Goal: Task Accomplishment & Management: Manage account settings

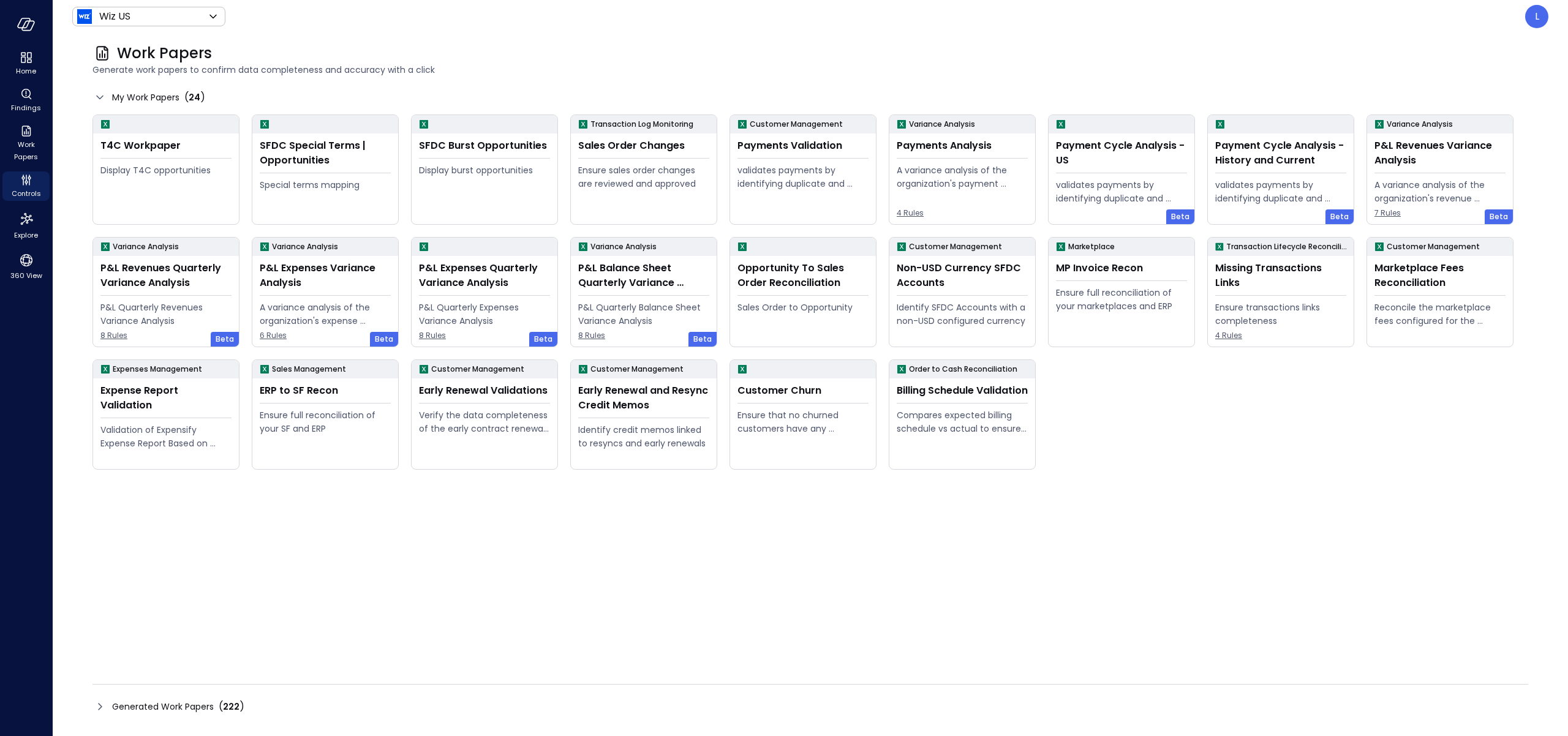
click at [195, 708] on span "Generated Work Papers" at bounding box center [163, 707] width 102 height 13
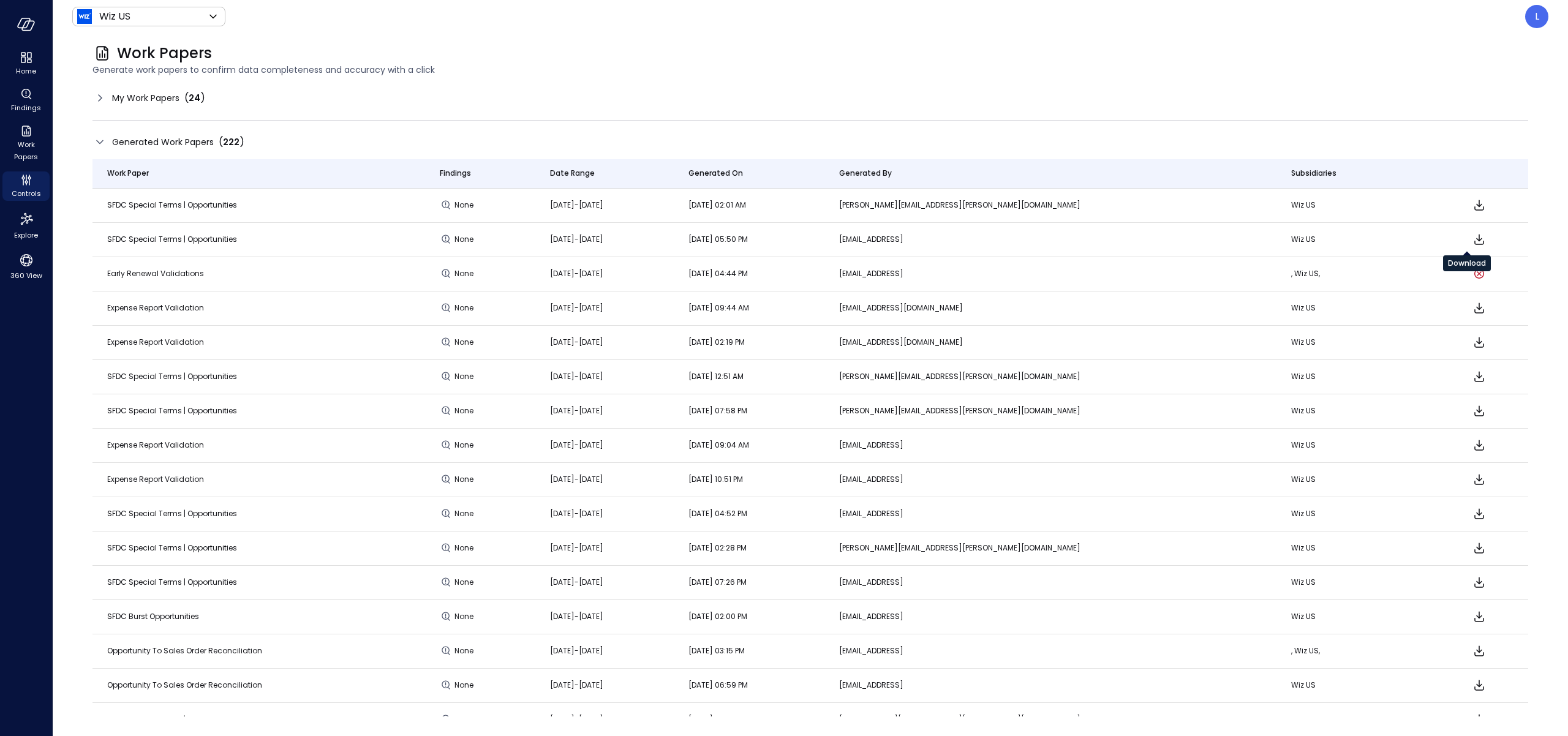
click at [1472, 238] on icon "Download" at bounding box center [1479, 239] width 15 height 15
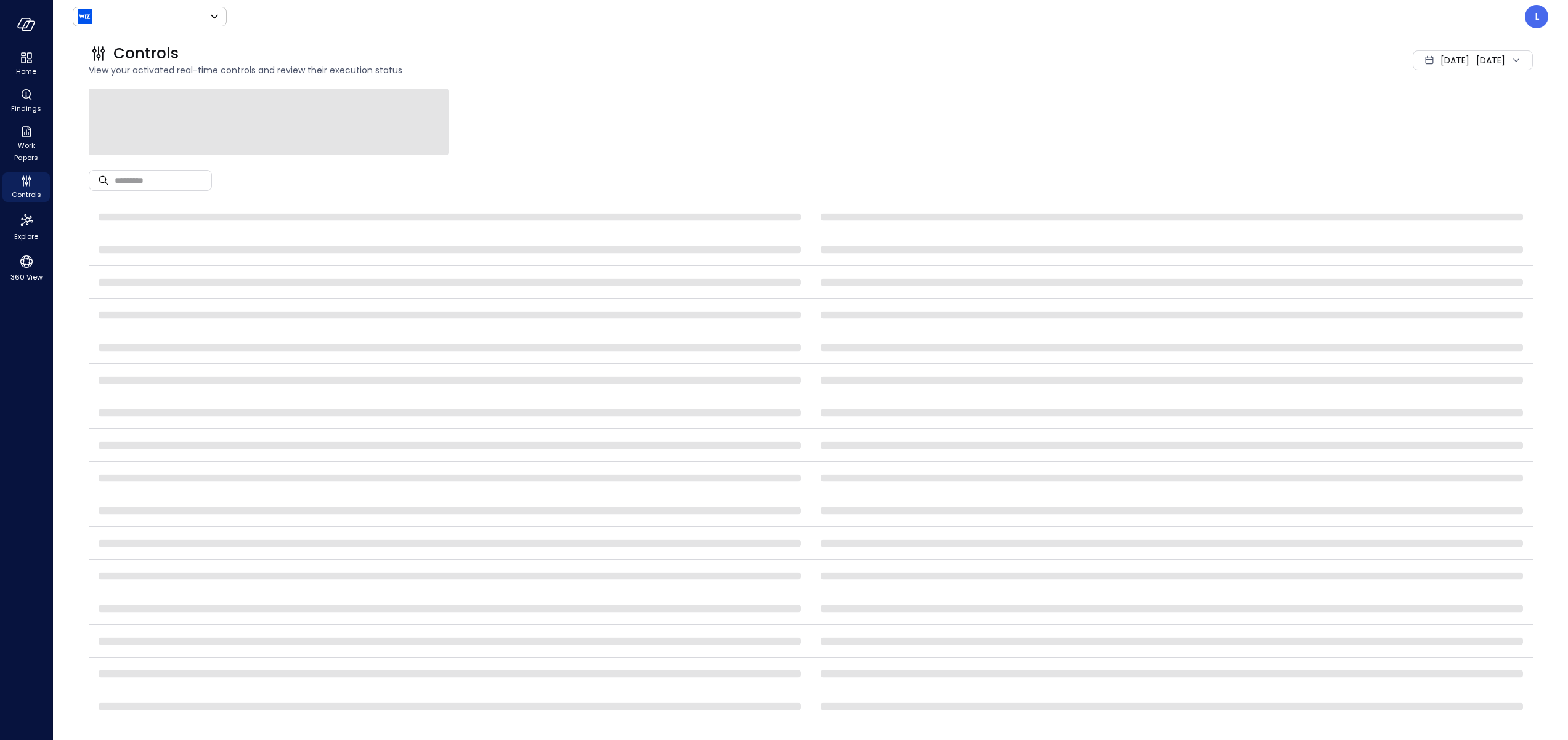
type input "******"
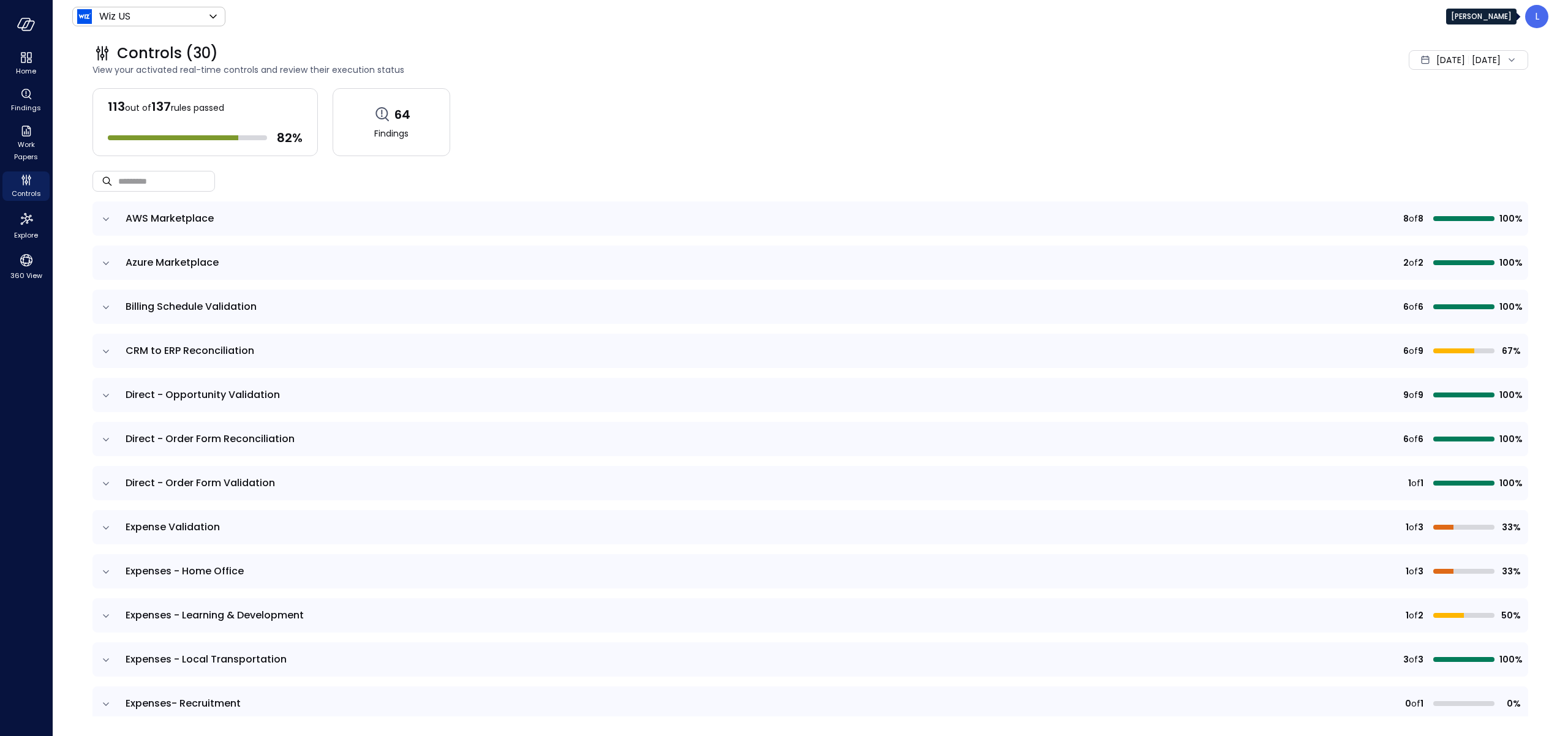
click at [1542, 9] on div "L" at bounding box center [1536, 16] width 23 height 23
click at [1477, 147] on li "Builder" at bounding box center [1490, 148] width 121 height 25
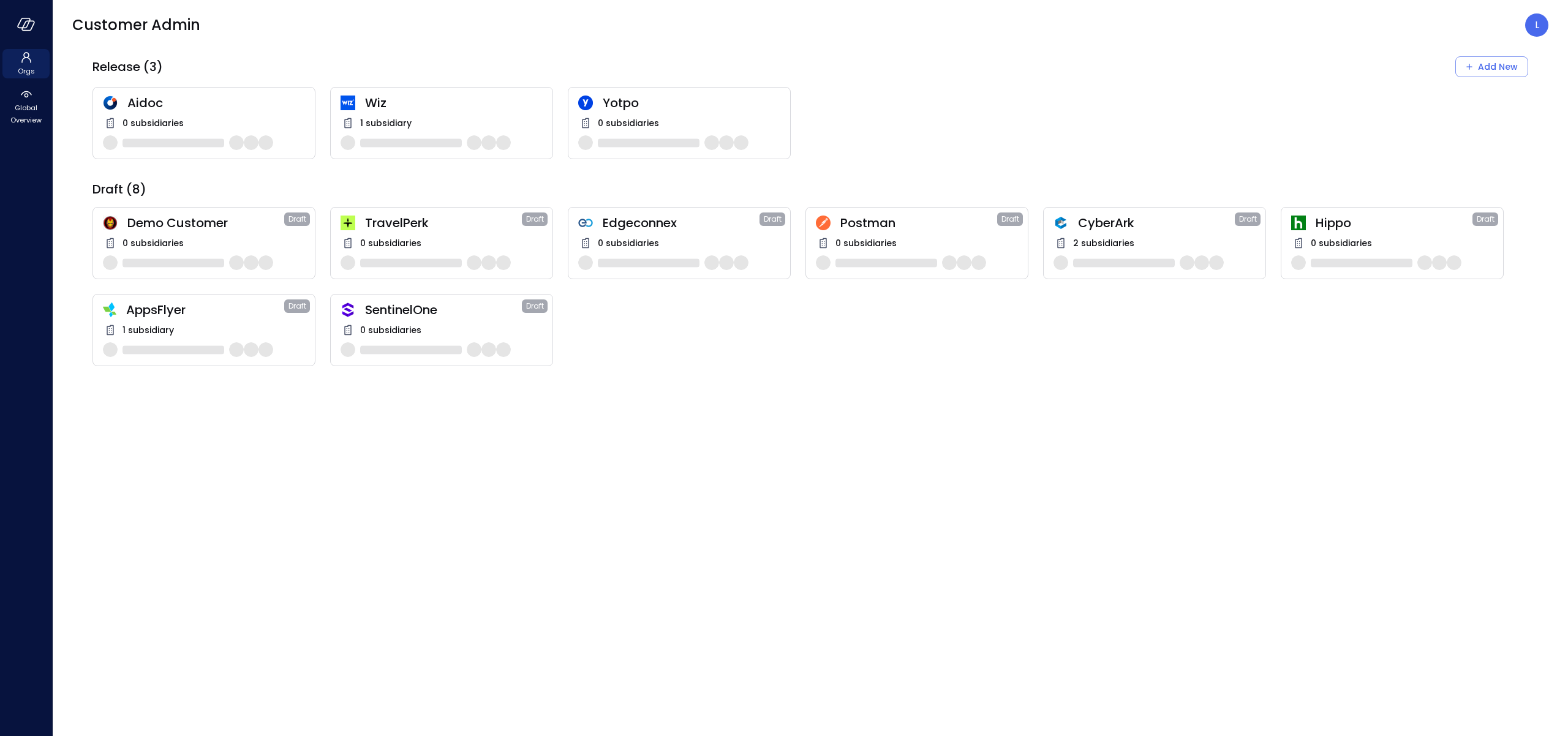
click at [375, 105] on span "Wiz" at bounding box center [454, 103] width 177 height 16
click at [373, 101] on span "Wiz" at bounding box center [454, 103] width 177 height 16
click at [368, 98] on span "Wiz" at bounding box center [454, 103] width 177 height 16
click at [377, 122] on span "1 subsidiary" at bounding box center [385, 123] width 51 height 13
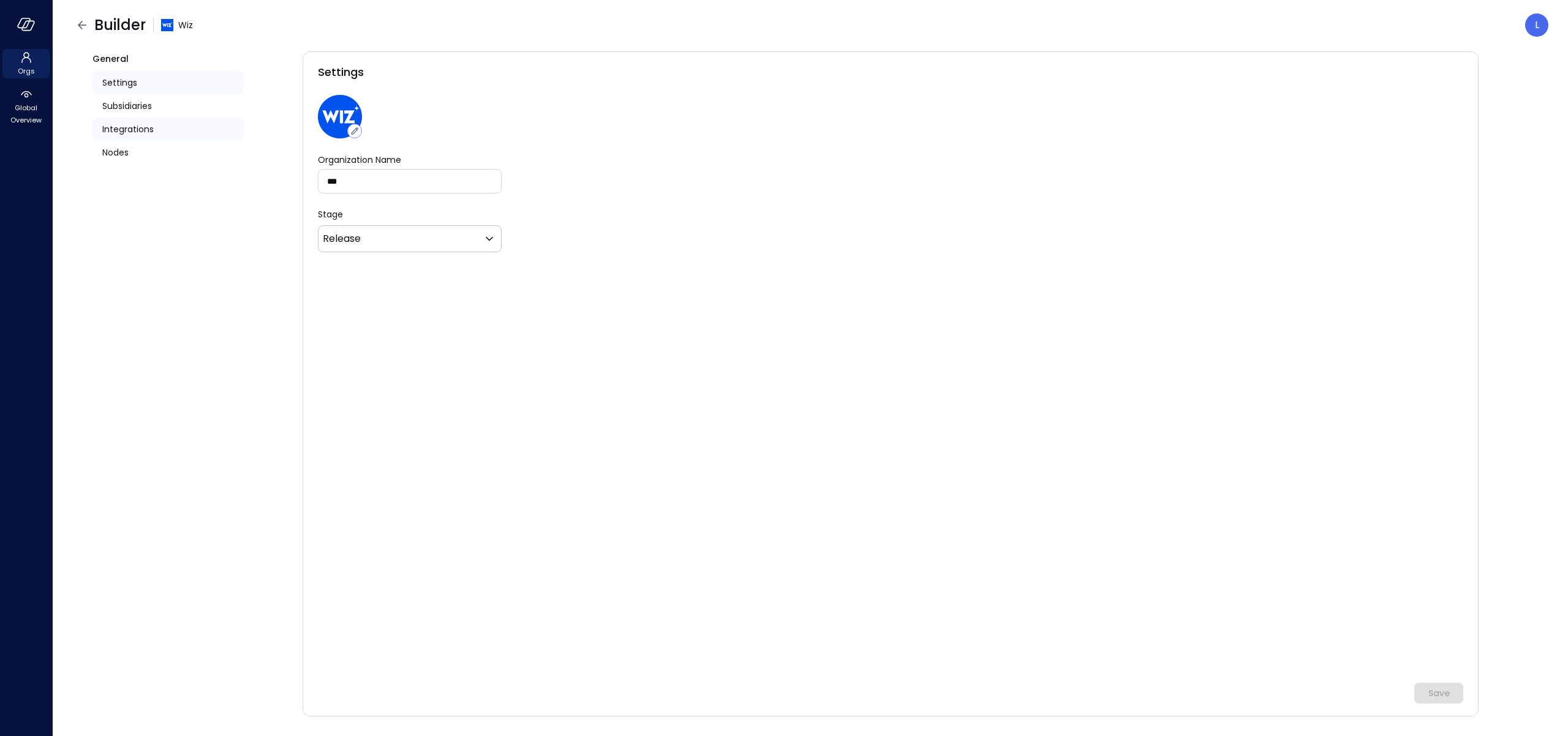
click at [120, 134] on span "Integrations" at bounding box center [128, 129] width 51 height 13
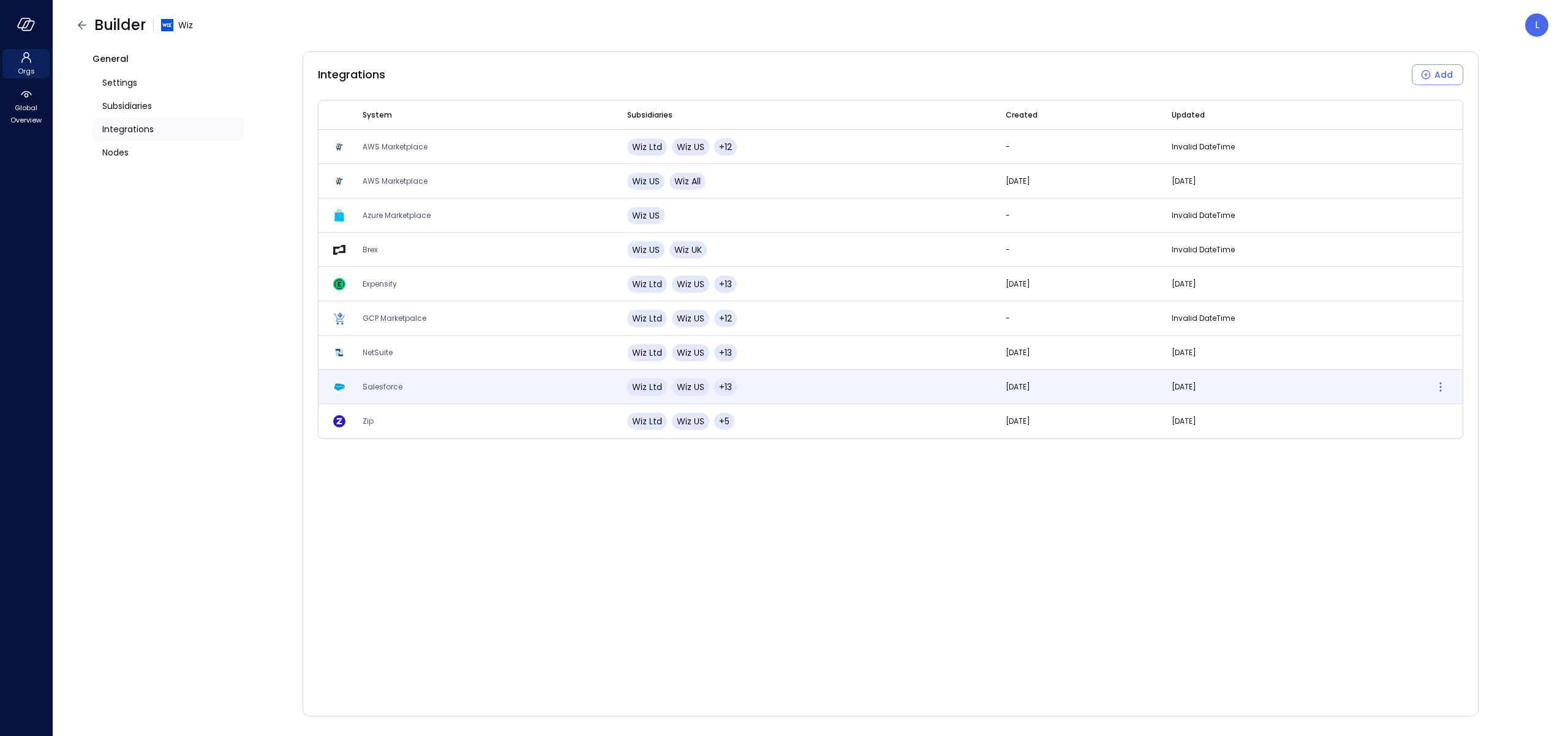
click at [373, 381] on span "Salesforce" at bounding box center [383, 387] width 40 height 11
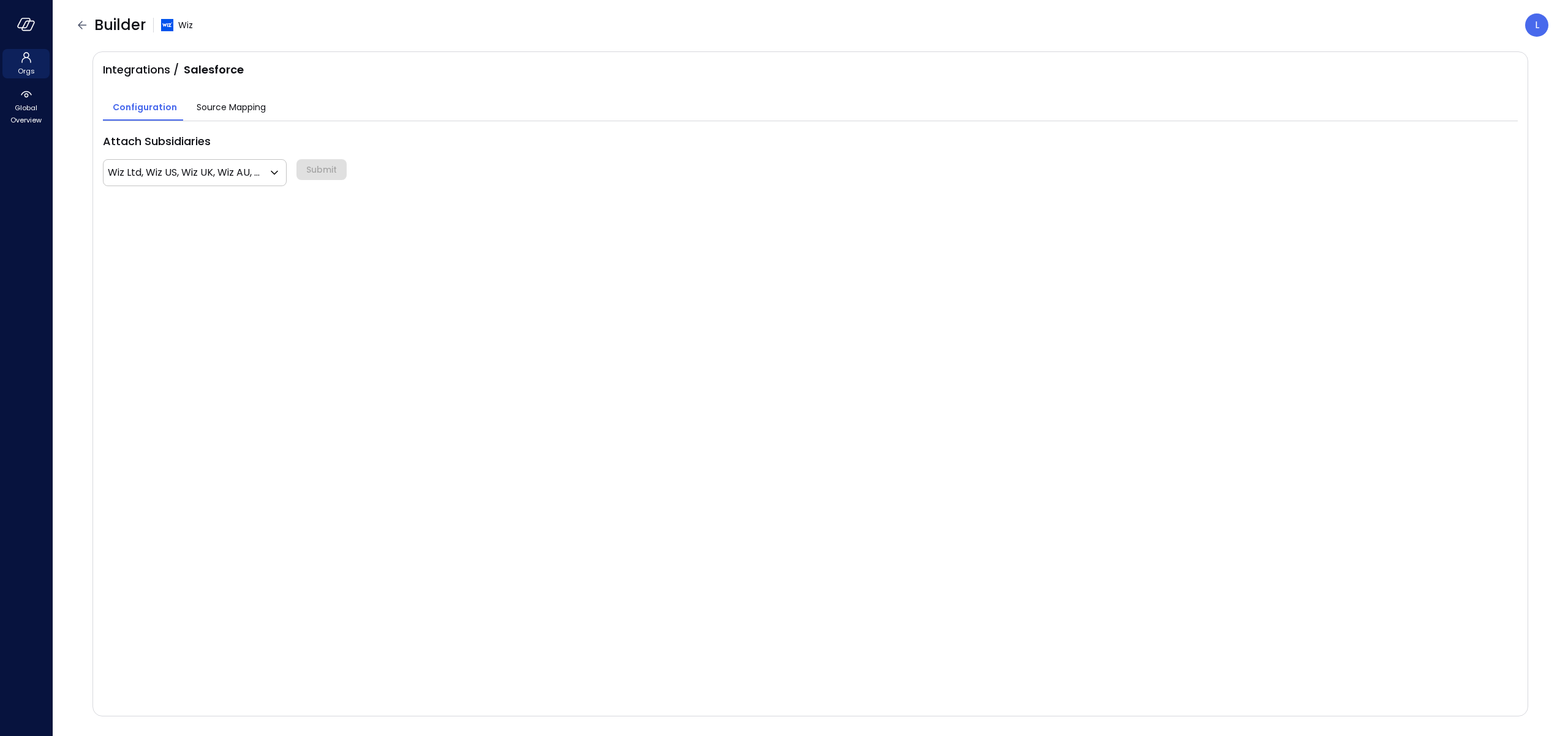
click at [232, 109] on span "Source Mapping" at bounding box center [231, 107] width 69 height 13
click at [180, 143] on body "Orgs Global Overview Builder Wiz L Integrations / Salesforce Configuration Sour…" at bounding box center [784, 368] width 1568 height 736
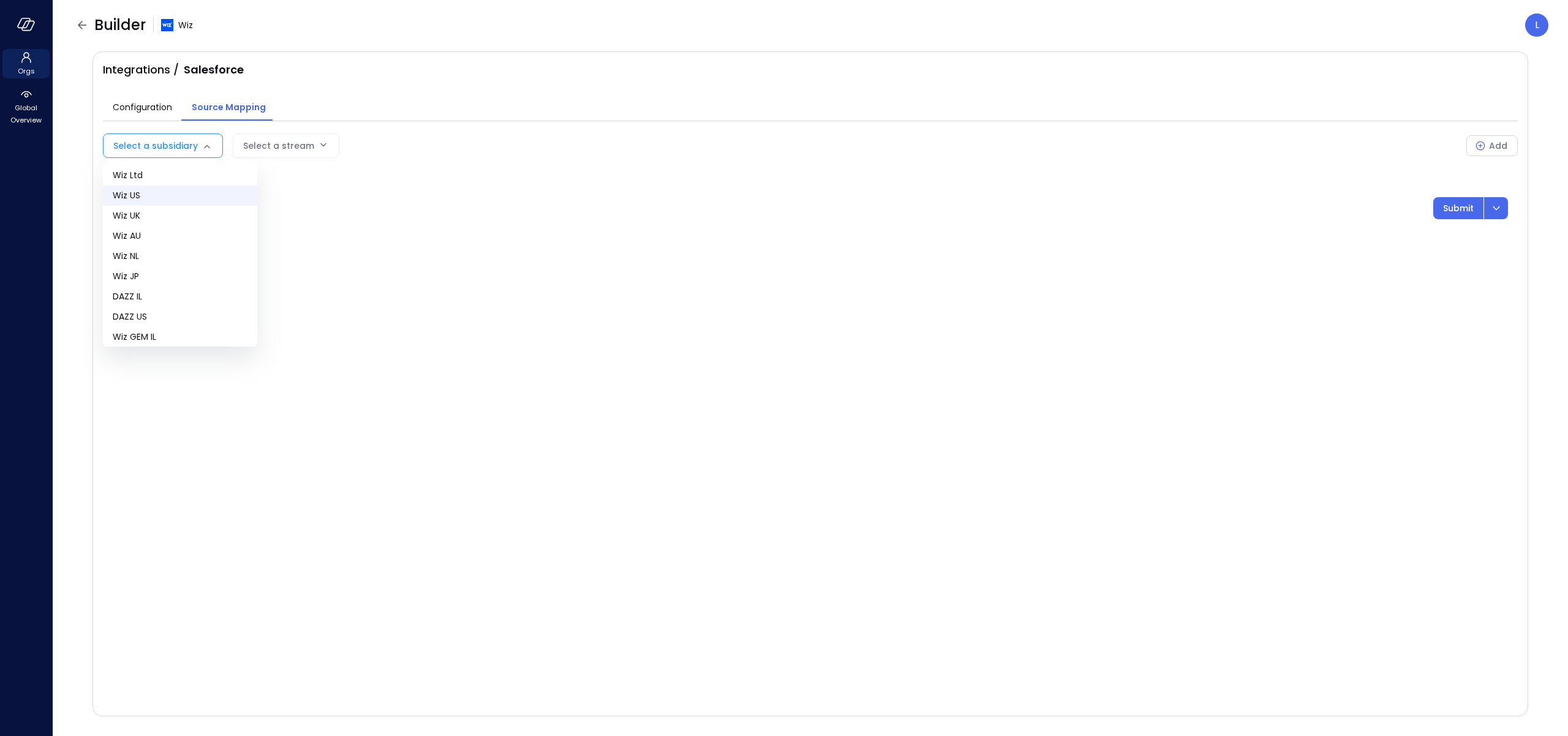
click at [145, 189] on span "Wiz US" at bounding box center [180, 195] width 135 height 13
type input "**"
click at [335, 128] on div "Select a subsidiary : Wiz US ** Select a stream Add Submit" at bounding box center [810, 171] width 1415 height 98
click at [330, 139] on div "Select a stream" at bounding box center [308, 145] width 71 height 23
click at [327, 148] on body "Orgs Global Overview Builder Wiz L Integrations / Salesforce Configuration Sour…" at bounding box center [784, 368] width 1568 height 736
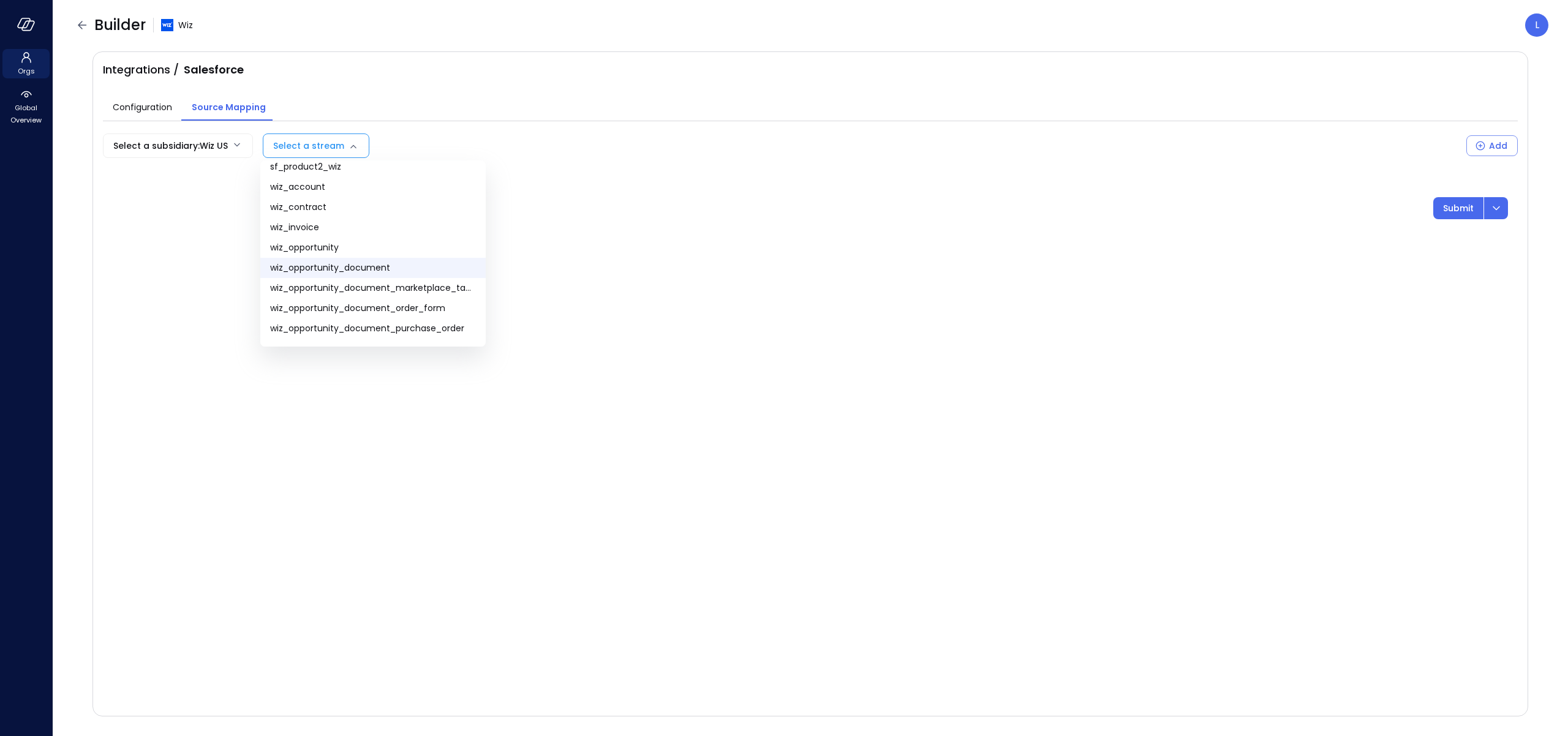
scroll to position [86, 0]
click at [373, 252] on span "wiz_opportunity_document_order_form" at bounding box center [373, 250] width 206 height 13
type input "**********"
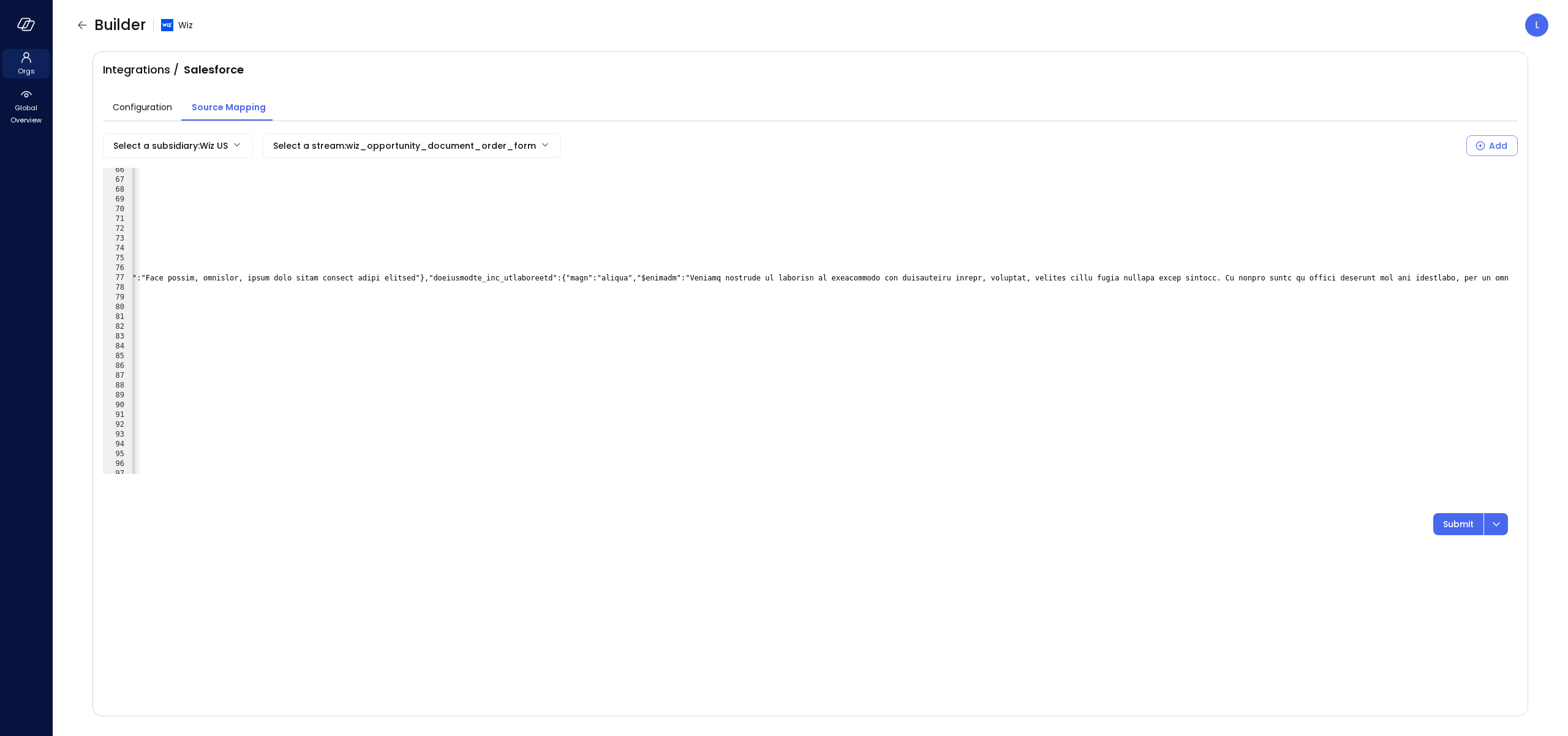
scroll to position [0, 9222]
